Goal: Check status: Check status

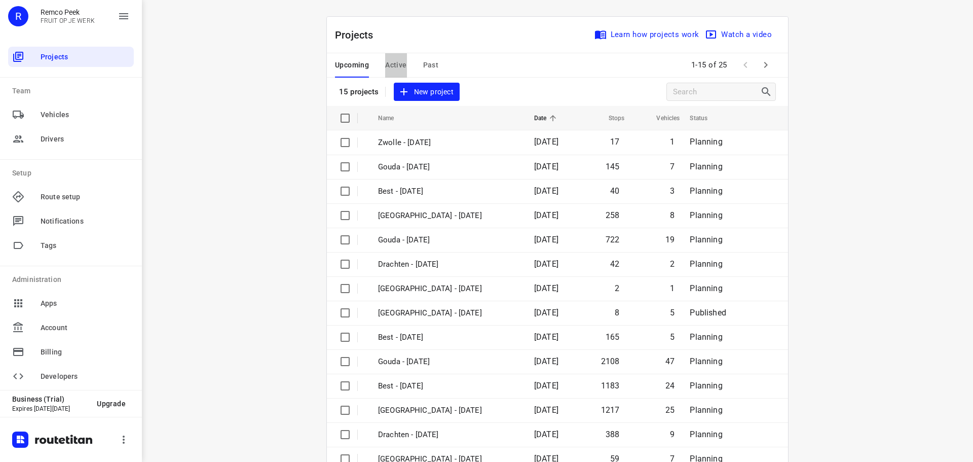
click at [392, 67] on span "Active" at bounding box center [395, 65] width 21 height 13
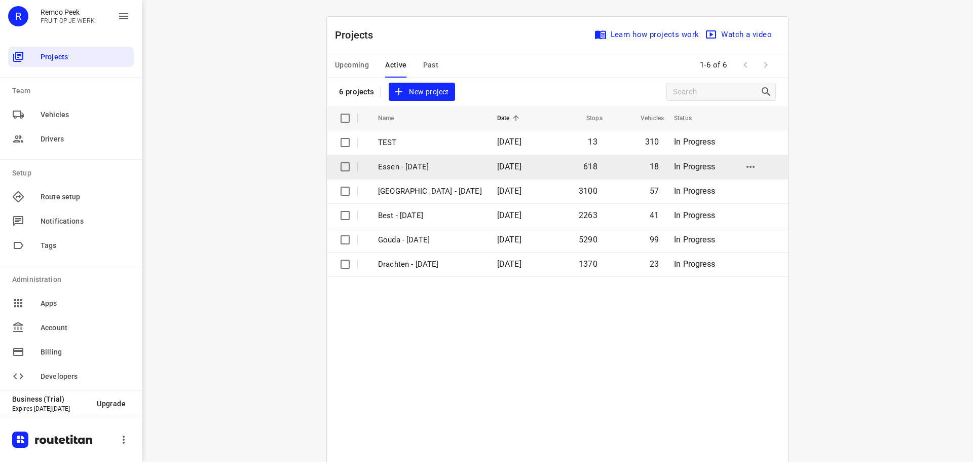
click at [416, 170] on p "Essen - [DATE]" at bounding box center [430, 167] width 104 height 12
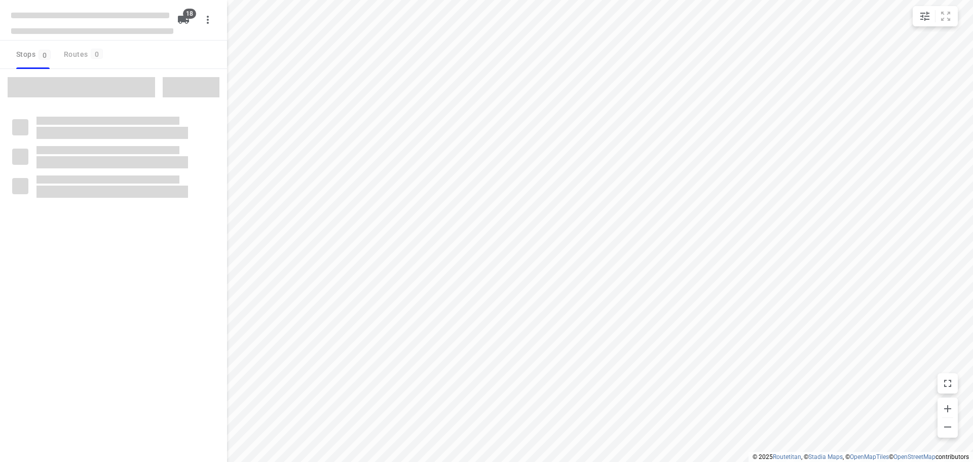
checkbox input "true"
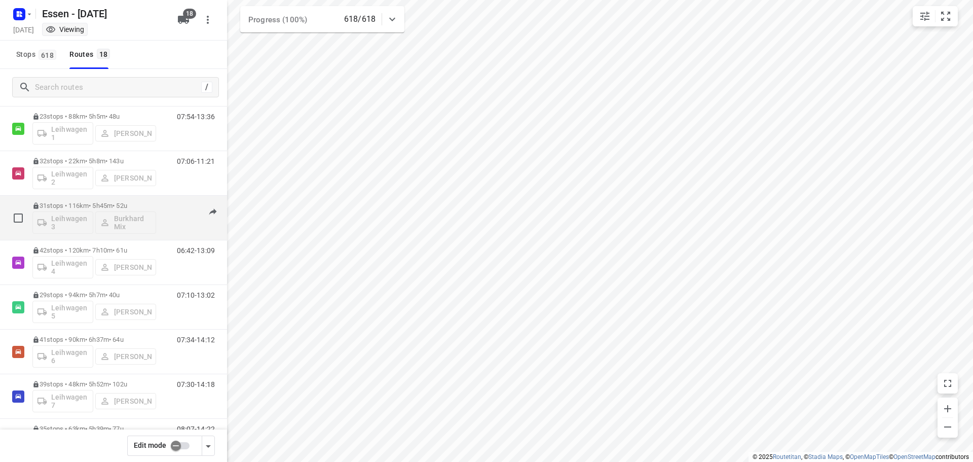
scroll to position [355, 0]
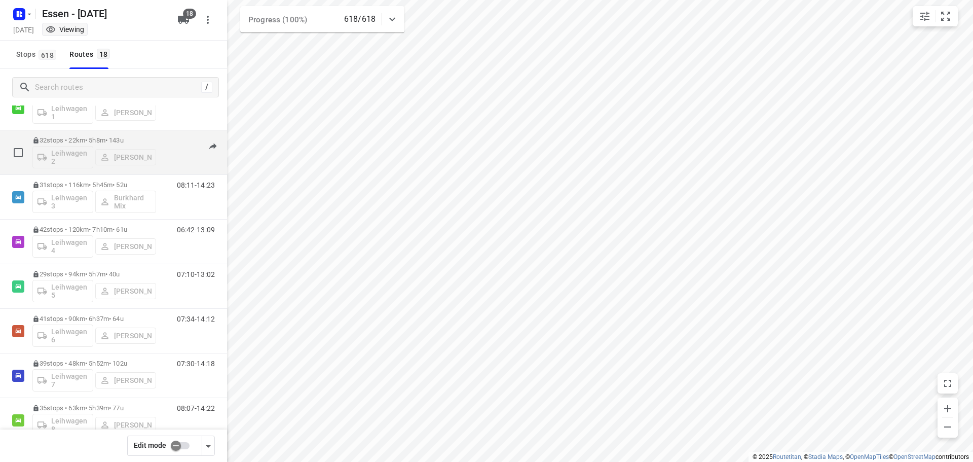
click at [141, 141] on p "32 stops • 22km • 5h8m • 143u" at bounding box center [94, 140] width 124 height 8
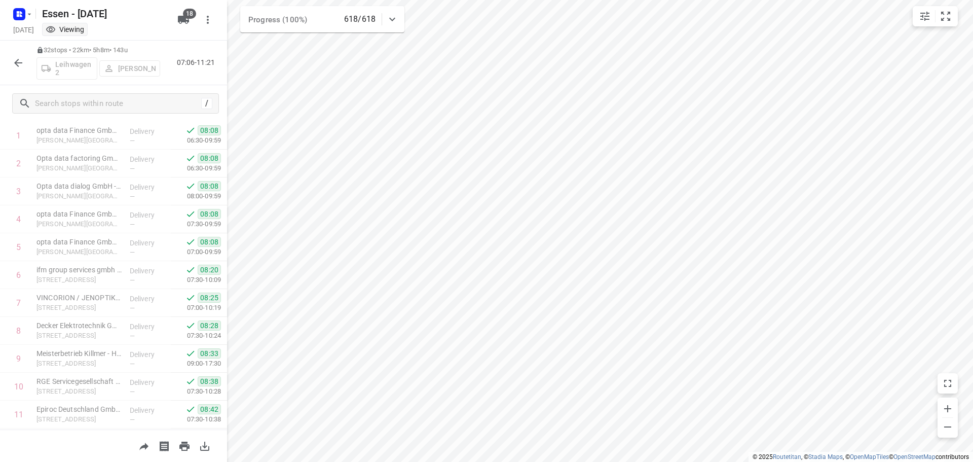
scroll to position [0, 0]
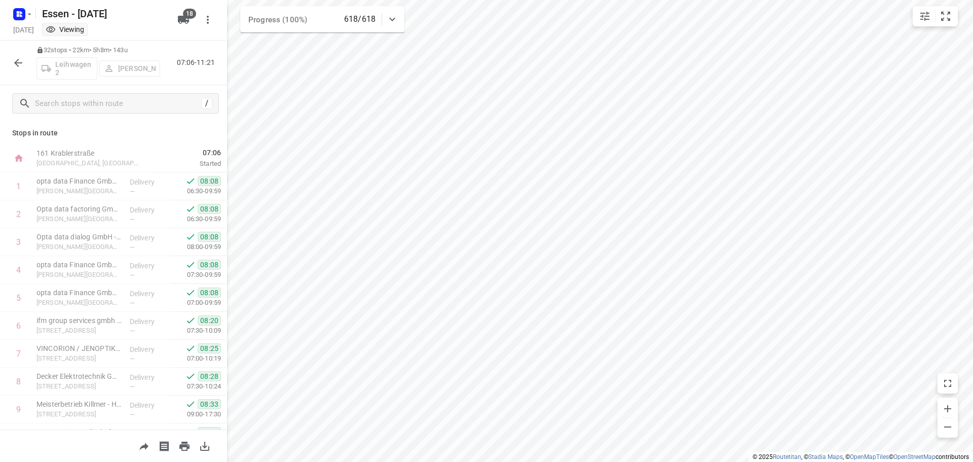
click at [9, 69] on div at bounding box center [18, 63] width 20 height 20
click at [15, 62] on icon "button" at bounding box center [18, 63] width 8 height 8
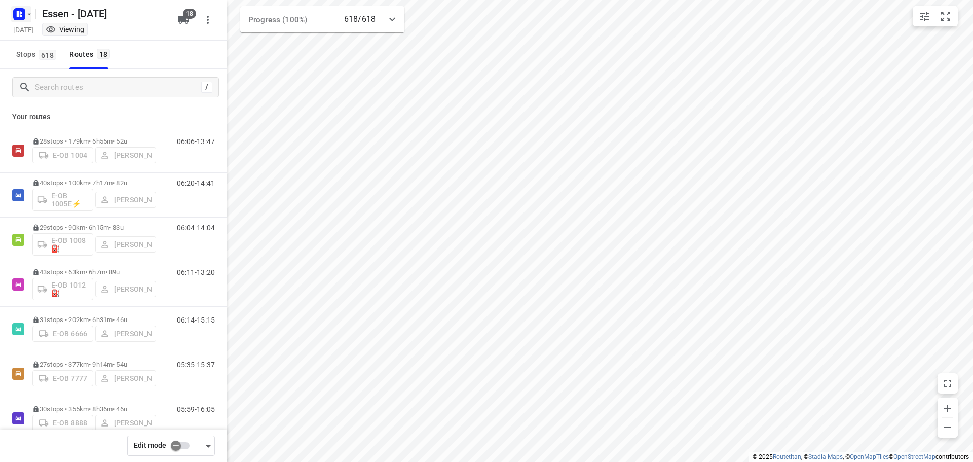
click at [29, 17] on icon "button" at bounding box center [29, 14] width 8 height 8
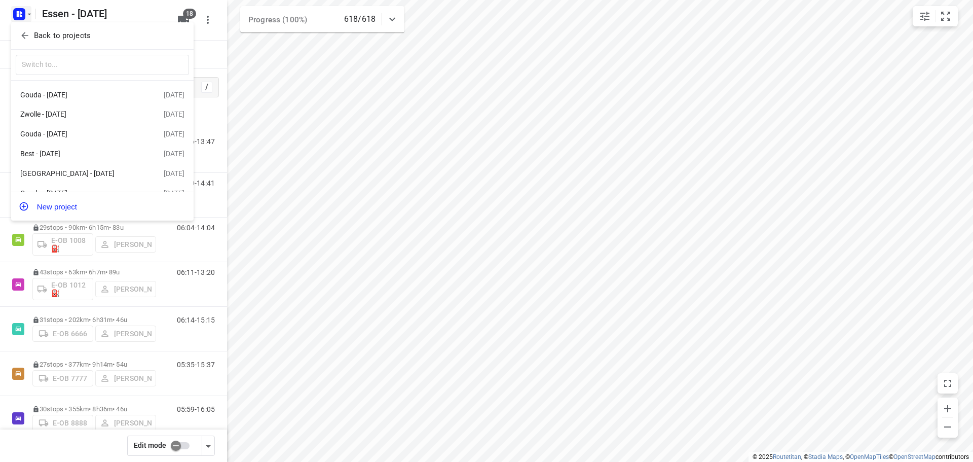
click at [39, 40] on p "Back to projects" at bounding box center [62, 36] width 57 height 12
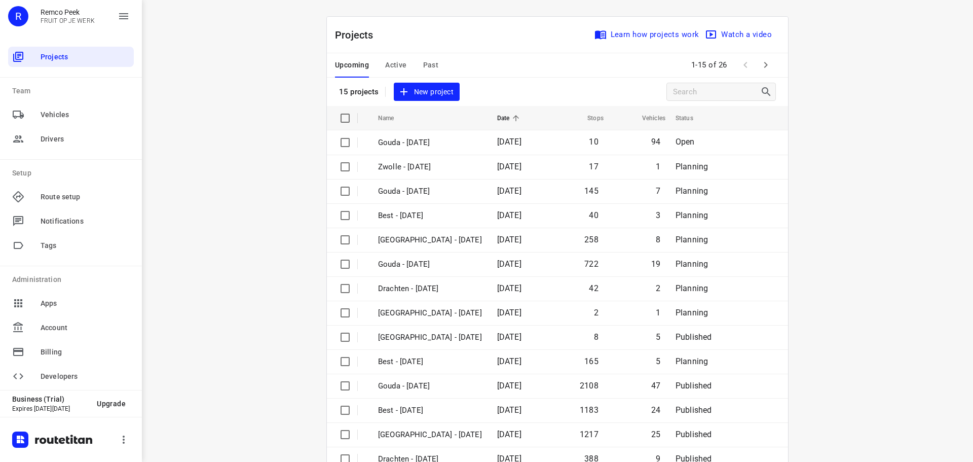
click at [402, 68] on span "Active" at bounding box center [395, 65] width 21 height 13
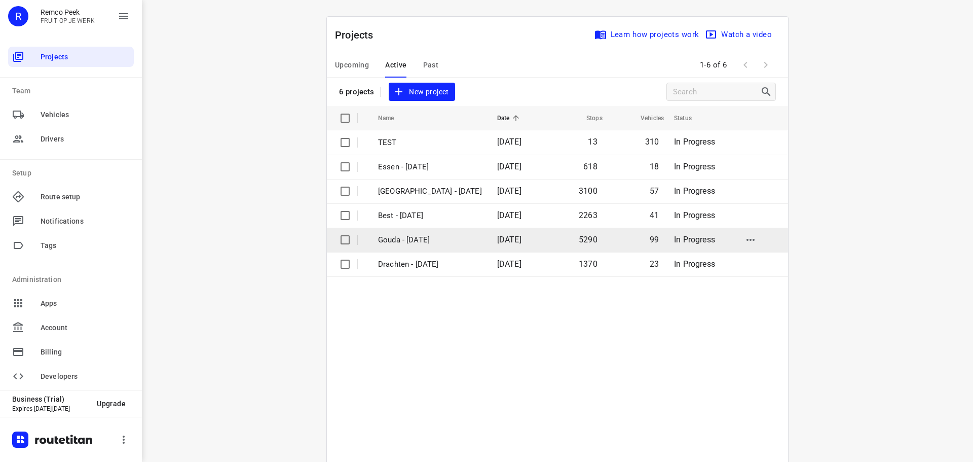
click at [497, 240] on span "[DATE]" at bounding box center [509, 240] width 24 height 10
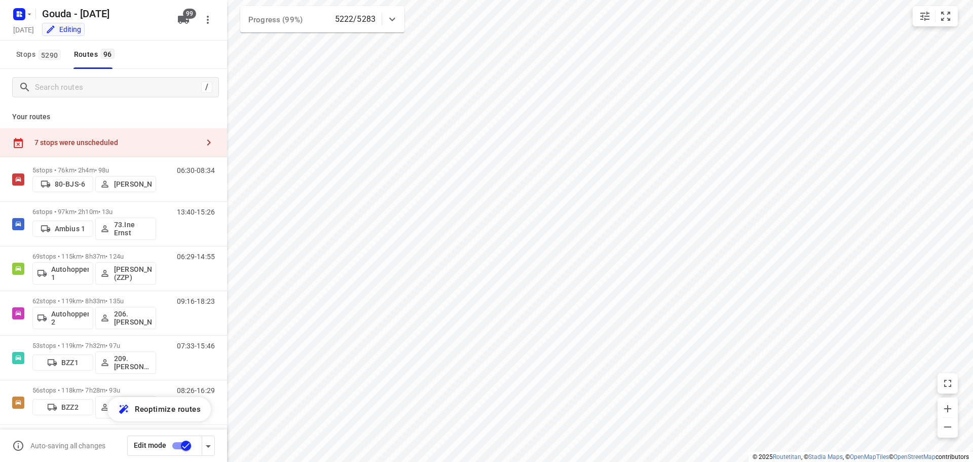
checkbox input "true"
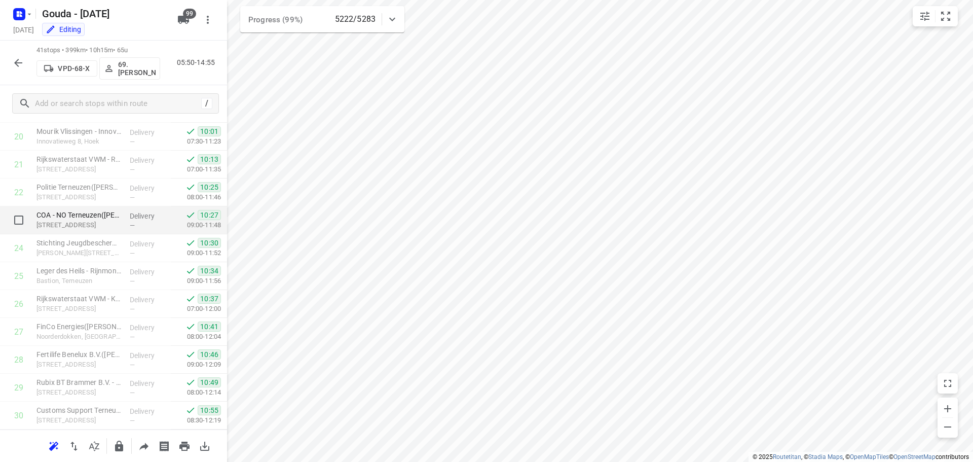
scroll to position [942, 0]
